Goal: Information Seeking & Learning: Understand process/instructions

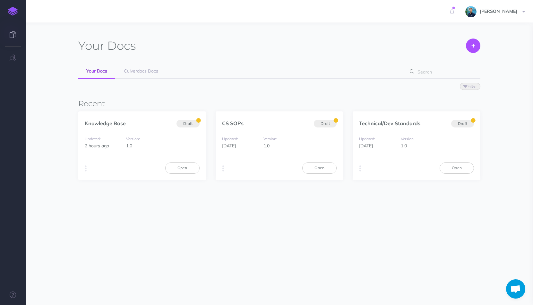
click at [314, 4] on div "[PERSON_NAME] Settings Account Settings Teams Culverdocs Support Documentation …" at bounding box center [267, 11] width 524 height 22
click at [179, 171] on link "Open" at bounding box center [182, 167] width 34 height 11
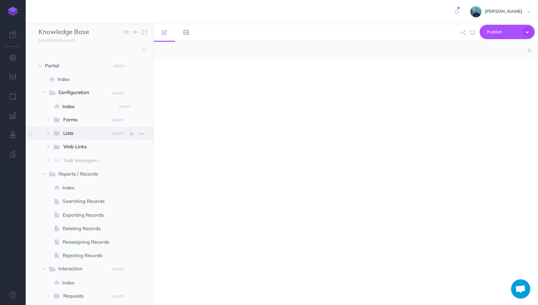
select select "null"
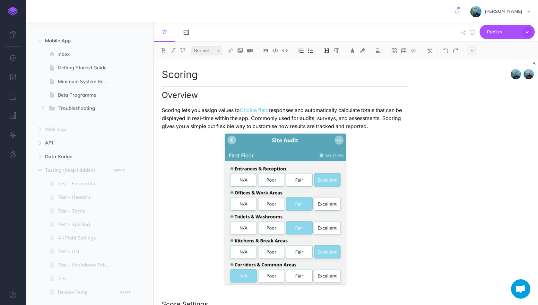
click at [90, 220] on ul "Portal DRAFT Publish these changes Nevermind Publish New folder Add a new folde…" at bounding box center [90, 26] width 128 height 596
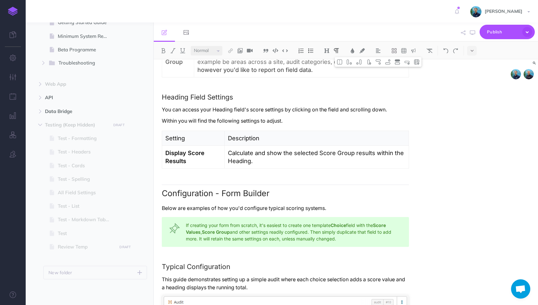
click at [299, 213] on div "Scoring Overview Scoring lets you assign values to Choice field responses and a…" at bounding box center [285, 236] width 263 height 1934
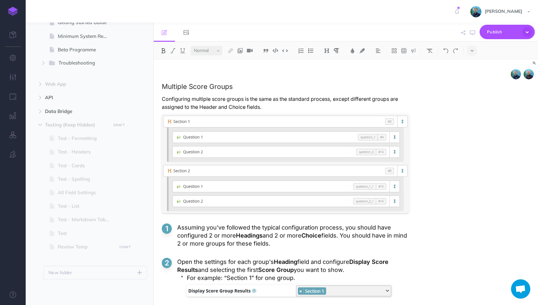
scroll to position [1696, 0]
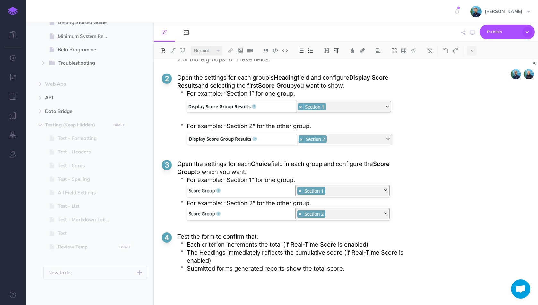
click at [299, 213] on div at bounding box center [289, 213] width 204 height 13
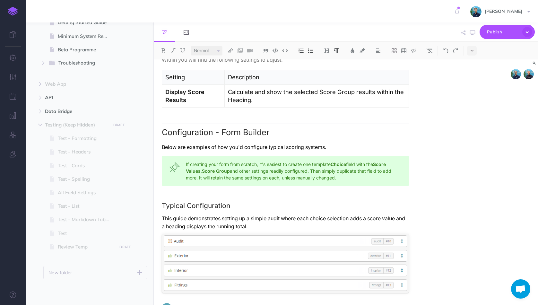
scroll to position [882, 0]
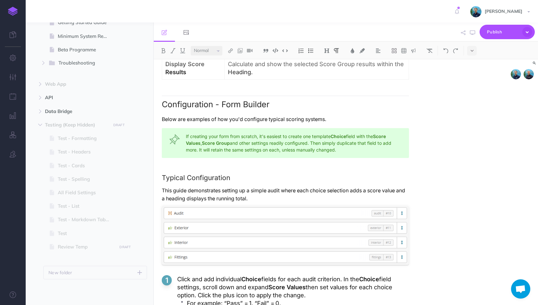
click at [299, 213] on div "Scoring Overview Scoring lets you assign values to Choice field responses and a…" at bounding box center [285, 147] width 263 height 1934
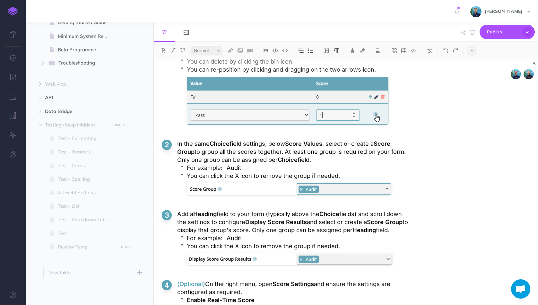
scroll to position [1141, 0]
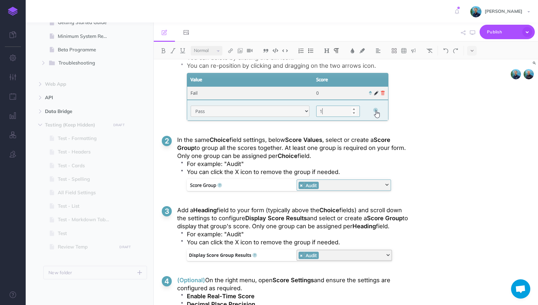
click at [299, 213] on ol "Click and add individual Choice fields for each audit criterion. In the Choice …" at bounding box center [285, 221] width 247 height 416
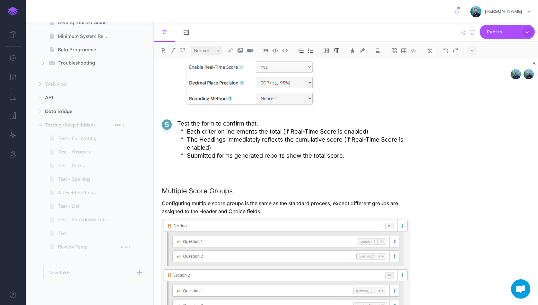
click at [299, 213] on p "Configuring multiple score groups is the same as the standard process, except d…" at bounding box center [285, 207] width 247 height 16
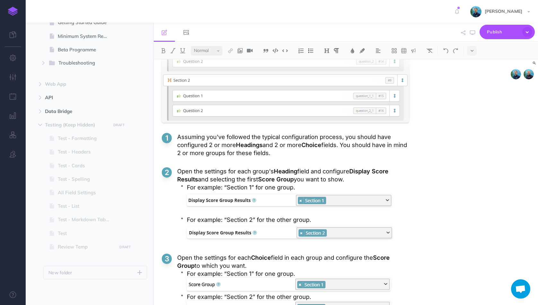
click at [299, 213] on ol "Assuming you've followed the typical configuration process, you should have con…" at bounding box center [285, 255] width 247 height 245
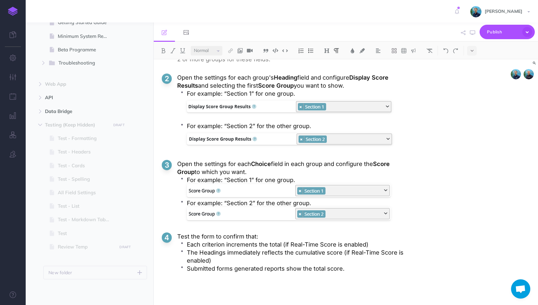
click at [299, 213] on div at bounding box center [289, 213] width 204 height 13
click at [291, 260] on p "The Headings immediately reflects the cumulative score (if Real-Time Score is e…" at bounding box center [298, 257] width 222 height 16
click at [352, 269] on p "Submitted forms generated reports show the total score." at bounding box center [298, 269] width 222 height 8
click at [330, 262] on p "The Headings immediately reflects the cumulative score (if Real-Time Score is e…" at bounding box center [298, 257] width 222 height 16
